Goal: Task Accomplishment & Management: Complete application form

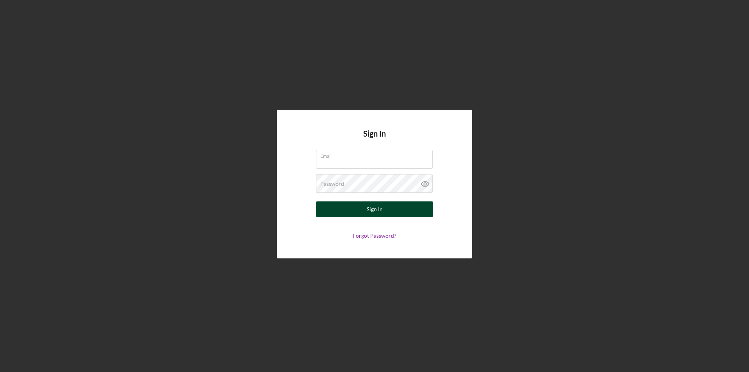
type input "[PERSON_NAME][EMAIL_ADDRESS][DOMAIN_NAME]"
click at [378, 204] on div "Sign In" at bounding box center [375, 209] width 16 height 16
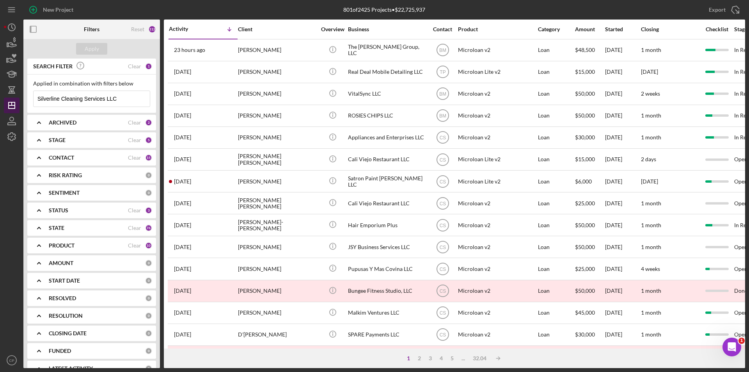
drag, startPoint x: 123, startPoint y: 101, endPoint x: 18, endPoint y: 99, distance: 104.9
click at [19, 99] on div "New Project 801 of 2425 Projects • $22,725,937 Silverline Cleaning Services LLC…" at bounding box center [374, 184] width 741 height 368
paste input "Bala Enterprises"
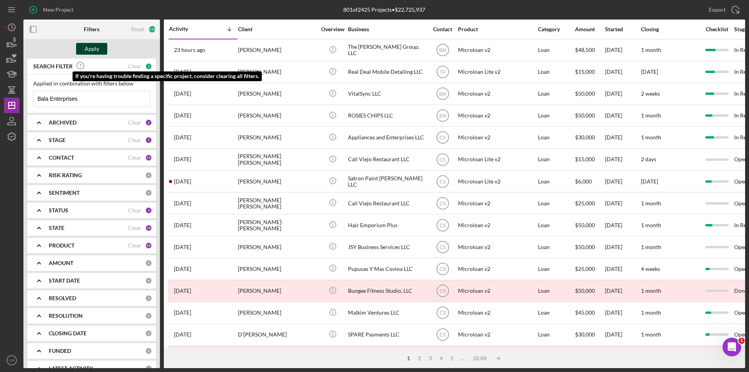
type input "Bala Enterprises"
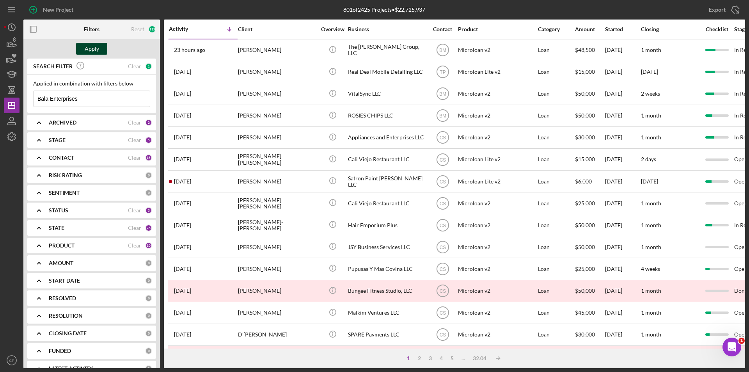
click at [95, 48] on div "Apply" at bounding box center [92, 49] width 14 height 12
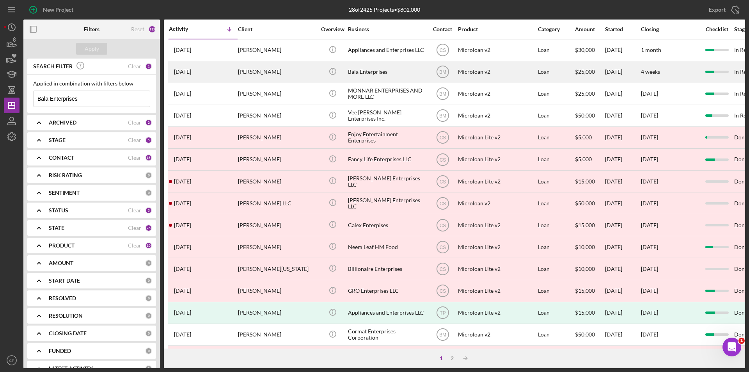
click at [381, 70] on div "Bala Enterprises" at bounding box center [387, 72] width 78 height 21
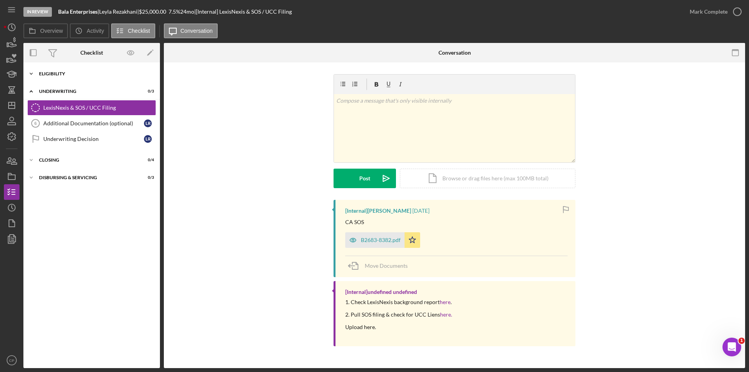
click at [68, 73] on div "Eligibility" at bounding box center [94, 73] width 111 height 5
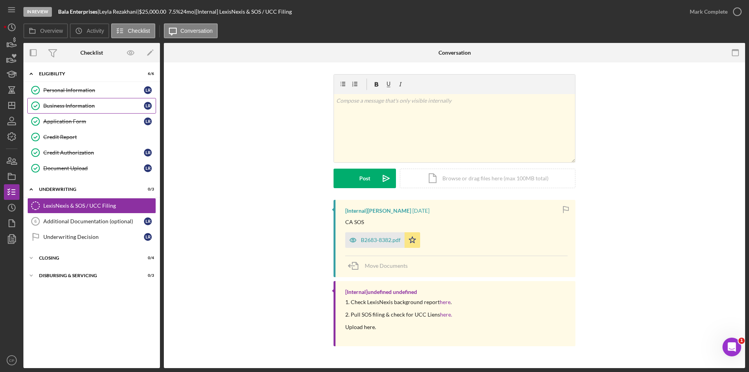
click at [54, 109] on link "Business Information Business Information L R" at bounding box center [91, 106] width 129 height 16
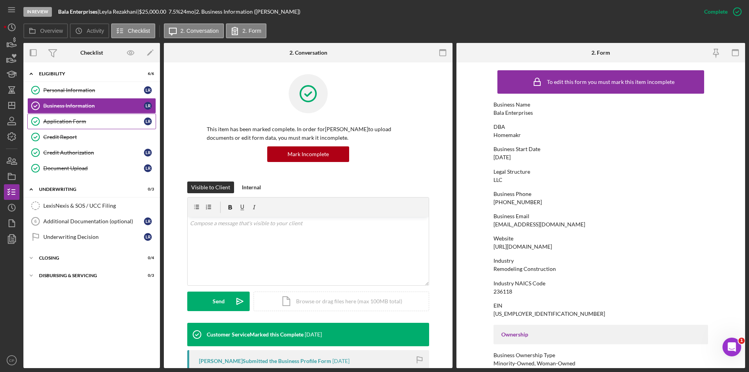
click at [73, 122] on div "Application Form" at bounding box center [93, 121] width 101 height 6
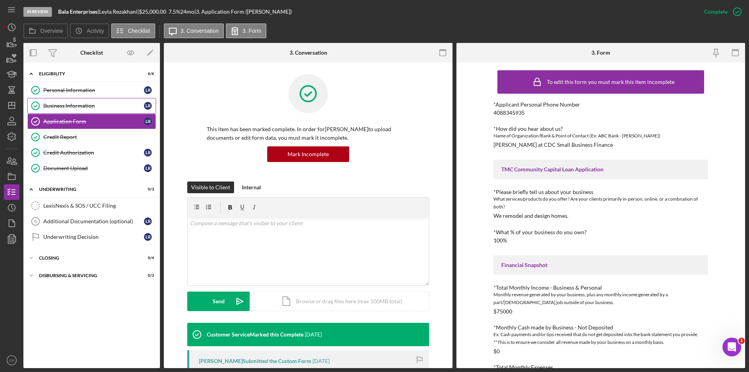
click at [83, 102] on link "Business Information Business Information L R" at bounding box center [91, 106] width 129 height 16
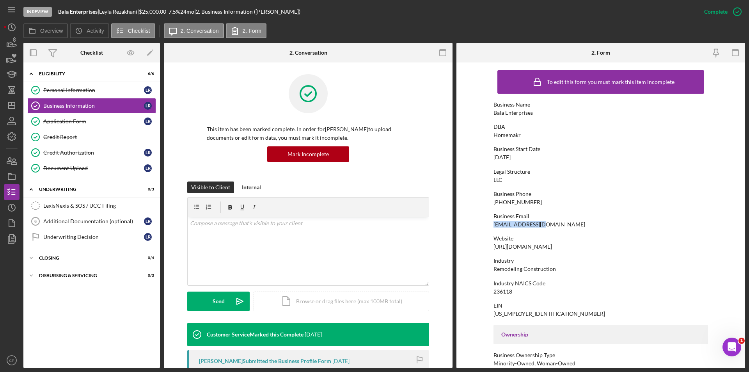
drag, startPoint x: 564, startPoint y: 222, endPoint x: 476, endPoint y: 225, distance: 88.2
click at [476, 225] on form "To edit this form you must mark this item incomplete Business Name Bala Enterpr…" at bounding box center [600, 214] width 289 height 305
copy div "[EMAIL_ADDRESS][DOMAIN_NAME]"
click at [82, 137] on div "Credit Report" at bounding box center [99, 137] width 112 height 6
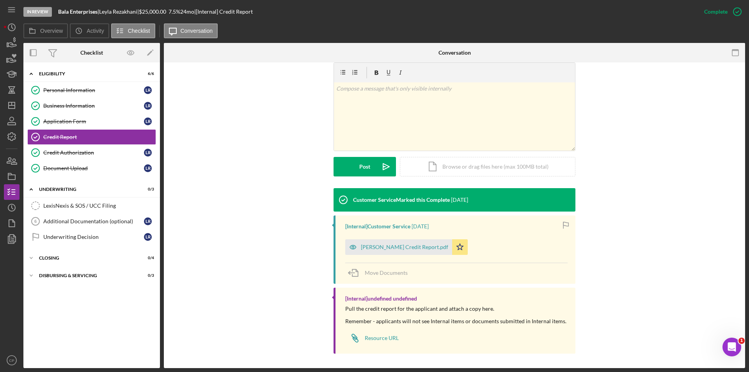
scroll to position [120, 0]
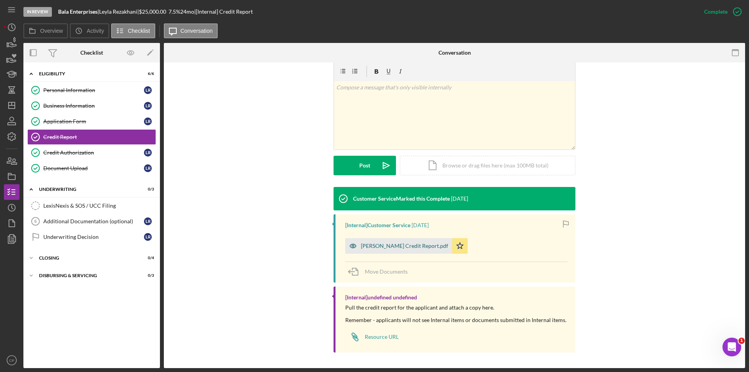
click at [385, 248] on div "[PERSON_NAME] Credit Report.pdf" at bounding box center [404, 246] width 87 height 6
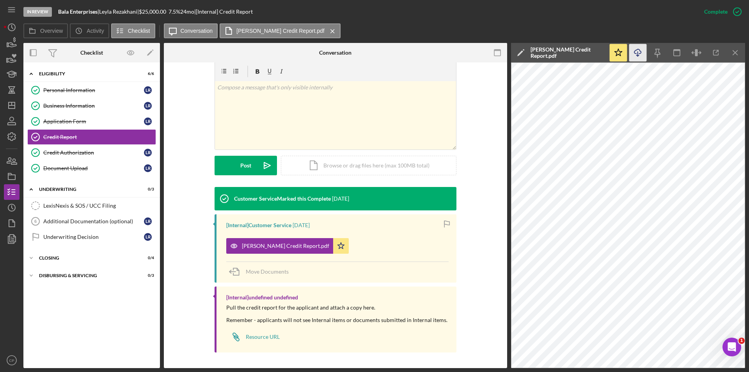
click at [635, 51] on icon "button" at bounding box center [637, 51] width 7 height 4
click at [74, 154] on div "Credit Authorization" at bounding box center [93, 152] width 101 height 6
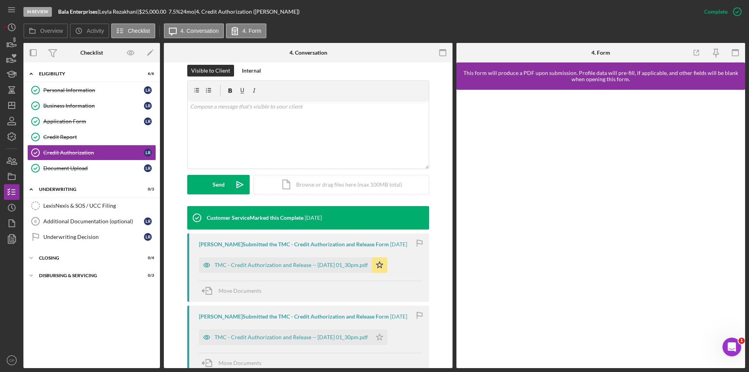
scroll to position [117, 0]
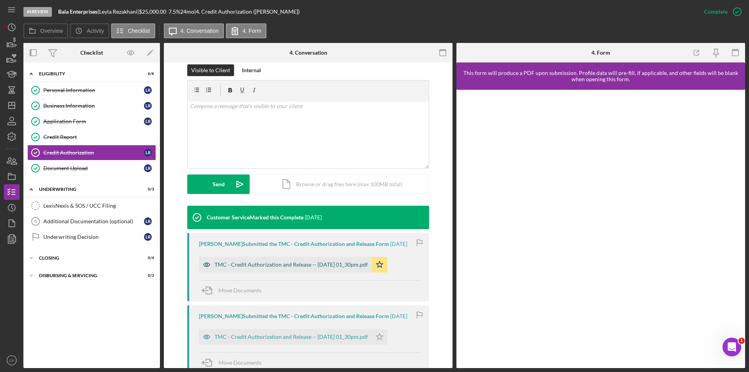
click at [300, 268] on div "TMC - Credit Authorization and Release -- [DATE] 01_30pm.pdf" at bounding box center [285, 265] width 173 height 16
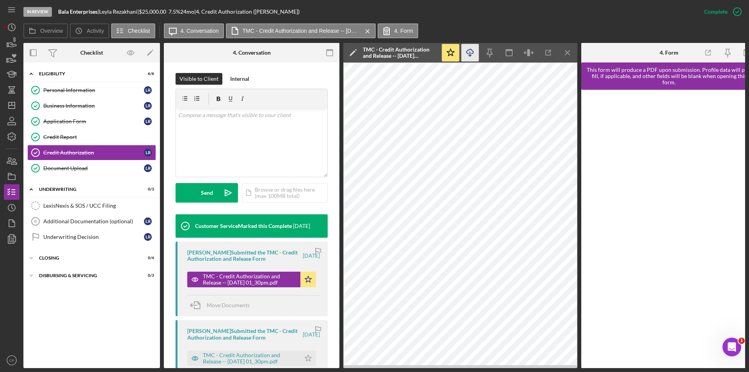
click at [468, 48] on icon "Icon/Download" at bounding box center [470, 53] width 18 height 18
click at [90, 166] on div "Document Upload" at bounding box center [93, 168] width 101 height 6
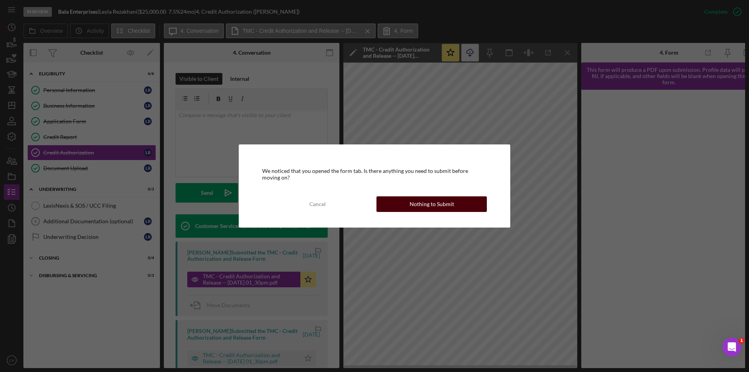
click at [435, 201] on div "Nothing to Submit" at bounding box center [432, 204] width 44 height 16
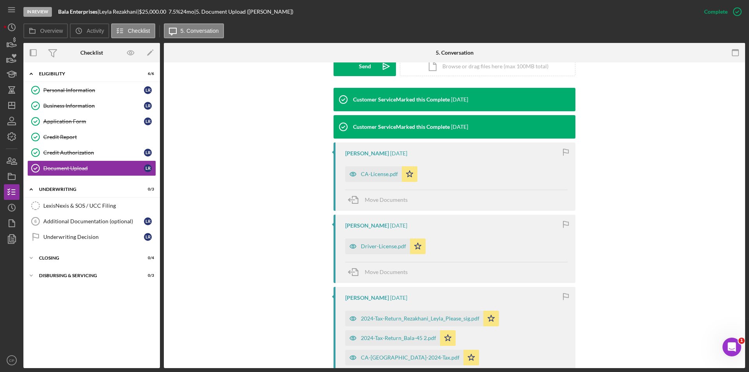
scroll to position [234, 0]
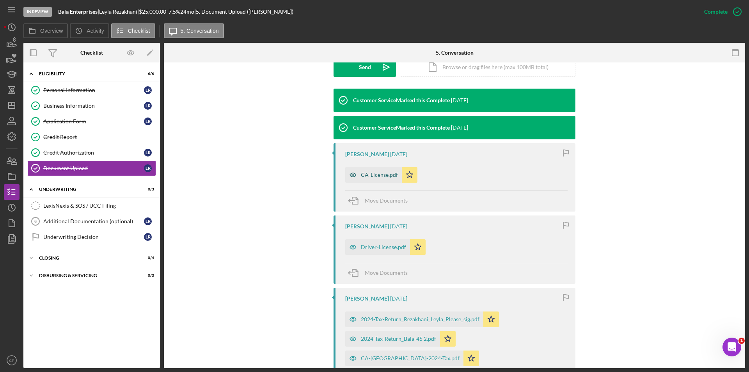
click at [363, 168] on div "CA-License.pdf" at bounding box center [373, 175] width 57 height 16
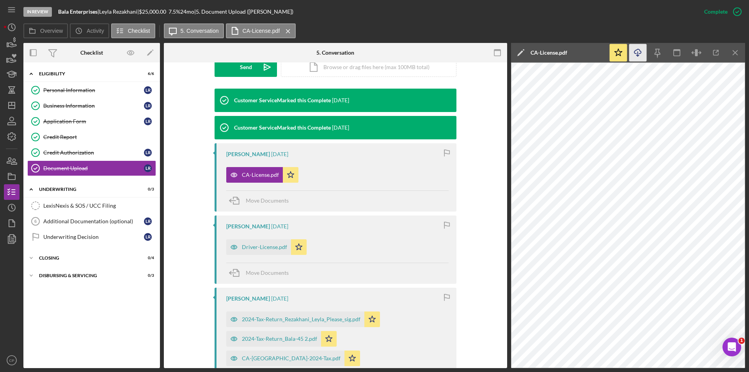
click at [641, 55] on icon "Icon/Download" at bounding box center [638, 53] width 18 height 18
click at [256, 248] on div "Driver-License.pdf" at bounding box center [264, 247] width 45 height 6
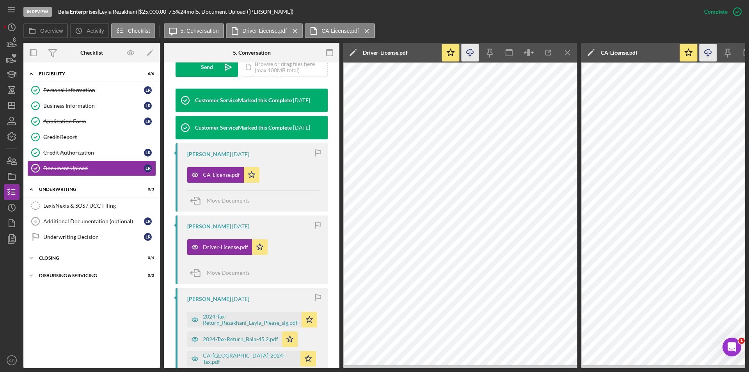
click at [466, 56] on icon "Icon/Download" at bounding box center [470, 53] width 18 height 18
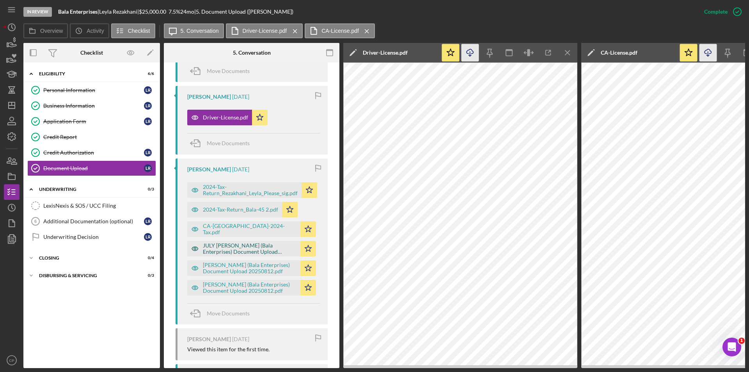
scroll to position [399, 0]
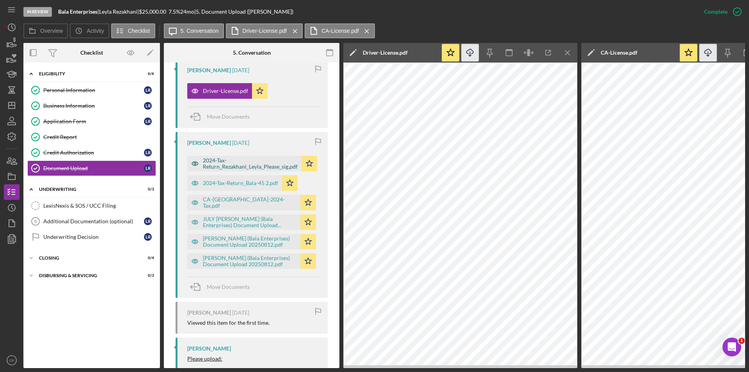
click at [244, 161] on div "2024-Tax-Return_Rezakhani_Leyla_Please_sig.pdf" at bounding box center [250, 163] width 95 height 12
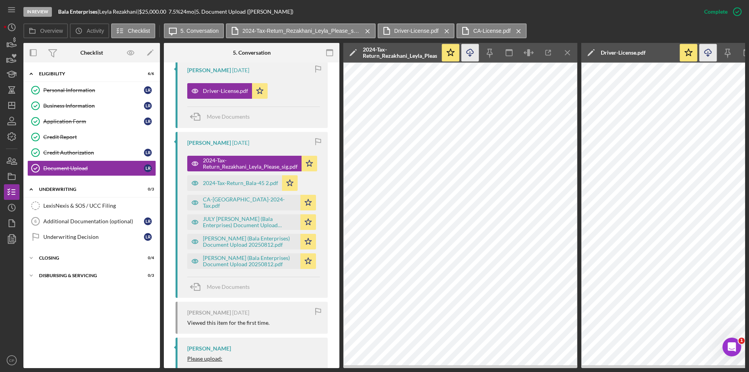
click at [472, 51] on icon "Icon/Download" at bounding box center [470, 53] width 18 height 18
click at [223, 181] on div "2024-Tax-Return_Bala-45 2.pdf" at bounding box center [240, 183] width 75 height 6
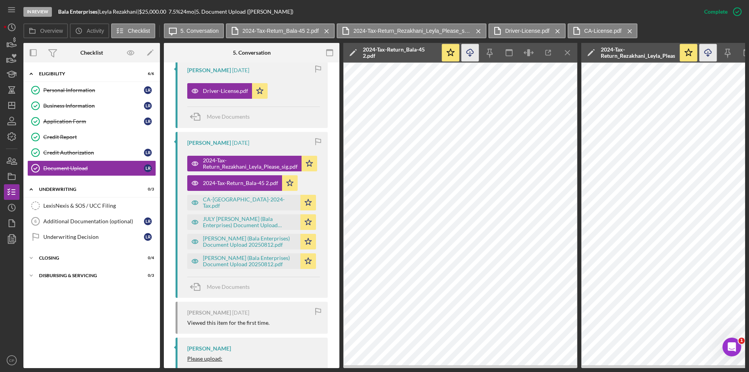
click at [470, 52] on line "button" at bounding box center [470, 53] width 0 height 4
click at [229, 206] on div "CA-[GEOGRAPHIC_DATA]-2024-Tax.pdf" at bounding box center [243, 203] width 113 height 16
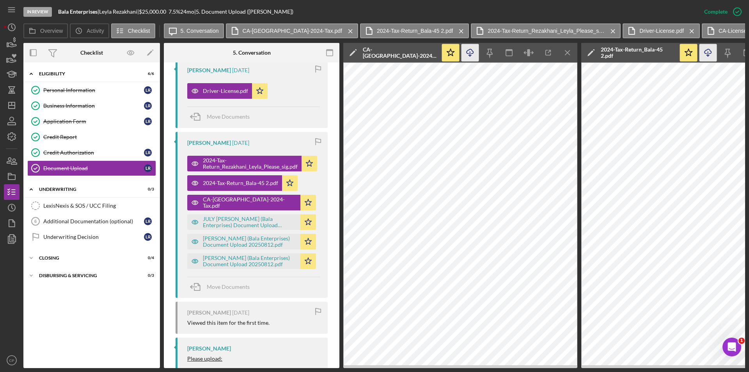
click at [472, 53] on icon "button" at bounding box center [470, 51] width 7 height 4
click at [231, 220] on div "JULY [PERSON_NAME] (Bala Enterprises) Document Upload 20250812.pdf" at bounding box center [250, 222] width 94 height 12
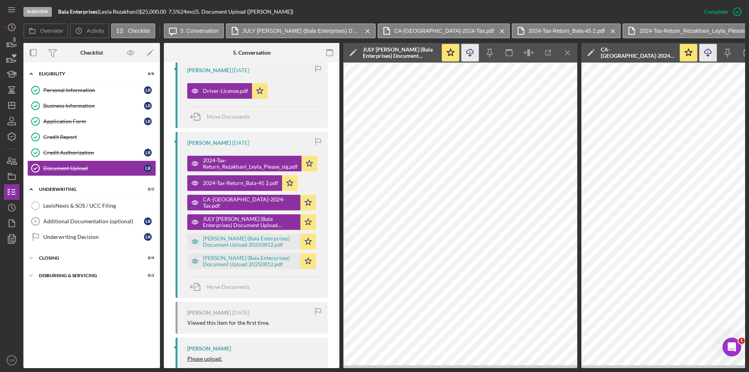
click at [470, 53] on line "button" at bounding box center [470, 53] width 0 height 4
drag, startPoint x: 235, startPoint y: 238, endPoint x: 241, endPoint y: 234, distance: 7.6
click at [235, 238] on div "[PERSON_NAME] (Bala Enterprises) Document Upload 20250812.pdf" at bounding box center [250, 241] width 94 height 12
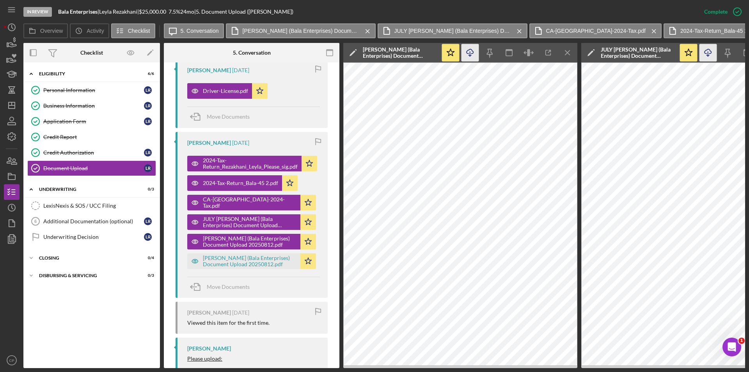
click at [472, 52] on icon "Icon/Download" at bounding box center [470, 53] width 18 height 18
click at [231, 261] on div "[PERSON_NAME] (Bala Enterprises) Document Upload 20250812.pdf" at bounding box center [250, 261] width 94 height 12
click at [470, 52] on icon "Icon/Download" at bounding box center [470, 53] width 18 height 18
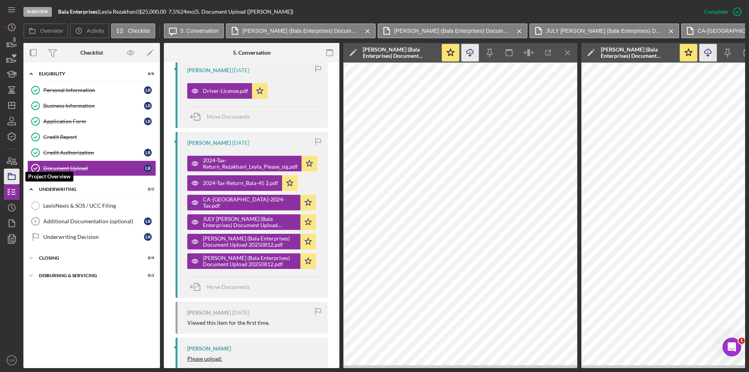
click at [11, 179] on rect "button" at bounding box center [11, 177] width 7 height 5
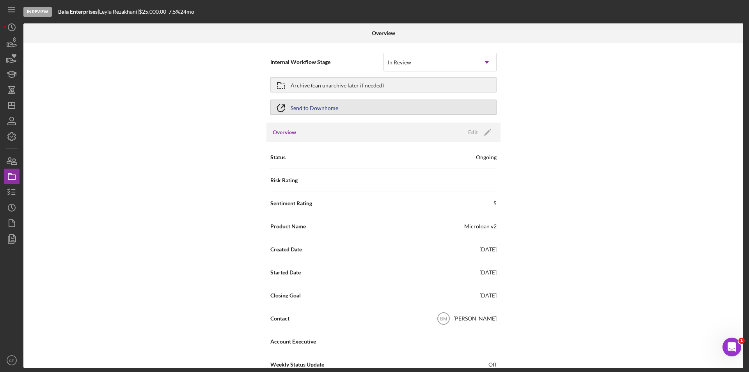
click at [326, 105] on div "Send to Downhome" at bounding box center [315, 107] width 48 height 14
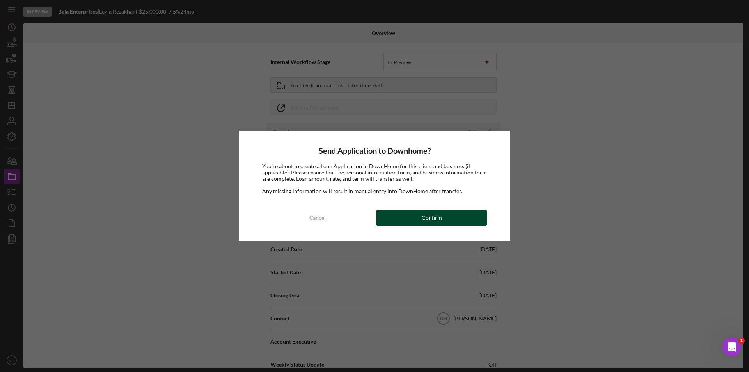
click at [437, 223] on div "Confirm" at bounding box center [432, 218] width 20 height 16
